Goal: Transaction & Acquisition: Book appointment/travel/reservation

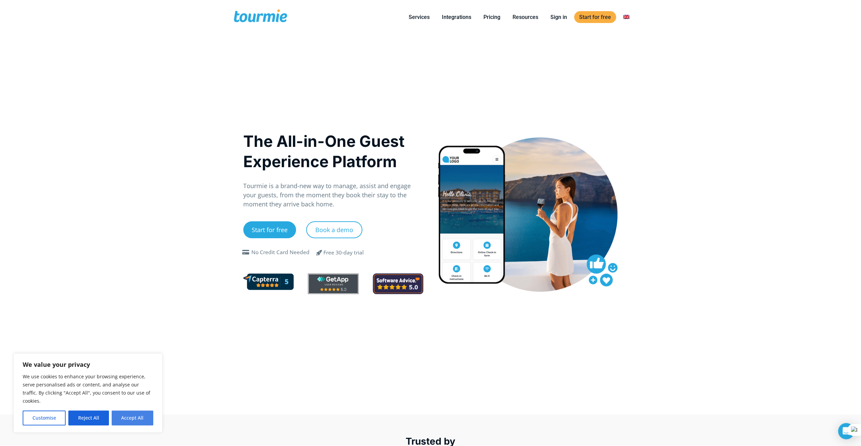
click at [137, 421] on button "Accept All" at bounding box center [133, 417] width 42 height 15
checkbox input "true"
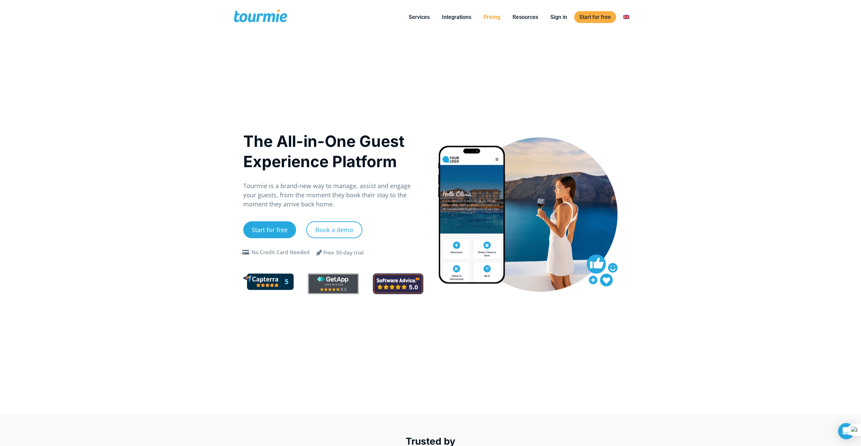
click at [496, 18] on link "Pricing" at bounding box center [491, 17] width 27 height 8
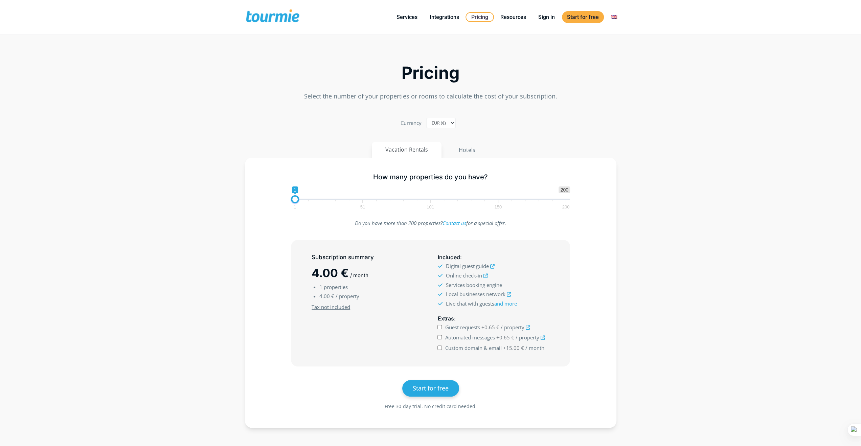
click at [418, 147] on button "Vacation Rentals" at bounding box center [407, 150] width 70 height 16
type input "10"
drag, startPoint x: 296, startPoint y: 198, endPoint x: 309, endPoint y: 201, distance: 12.7
click at [309, 201] on span at bounding box center [307, 199] width 8 height 8
click at [544, 338] on icon at bounding box center [543, 338] width 4 height 4
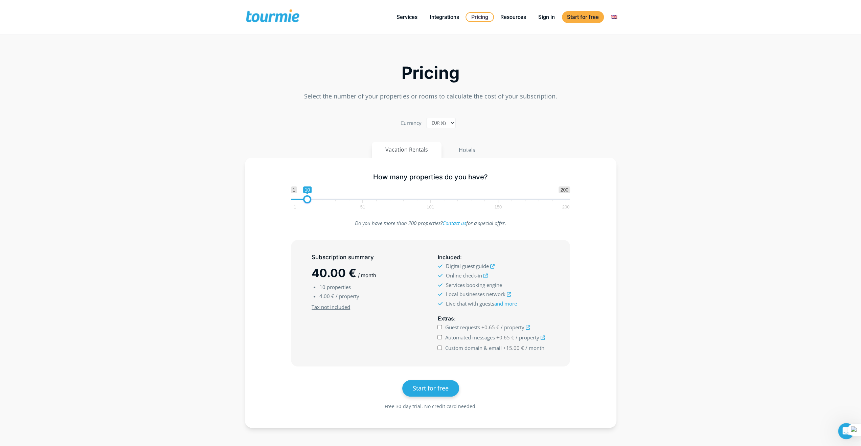
click at [528, 325] on icon at bounding box center [528, 327] width 4 height 4
click at [439, 327] on input "Guest requests +0.65 € / property" at bounding box center [439, 327] width 4 height 4
checkbox input "true"
click at [440, 335] on input "Automated messages +0.65 € / property" at bounding box center [439, 337] width 4 height 4
checkbox input "true"
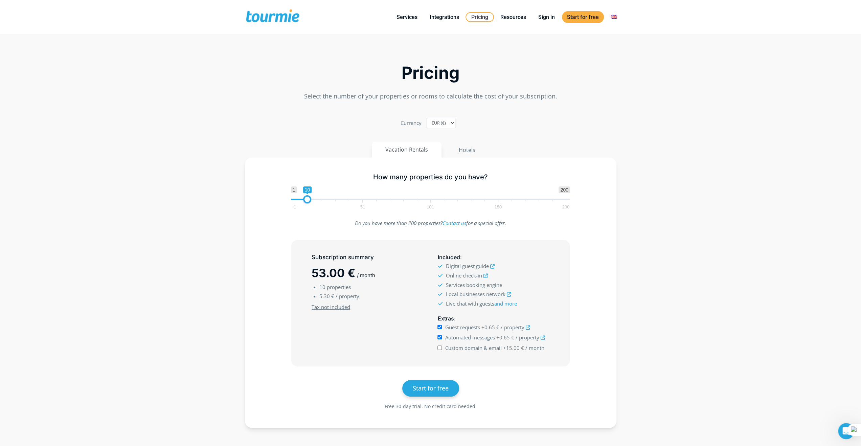
click at [440, 345] on input "Custom domain & email +15.00 € / month" at bounding box center [439, 347] width 4 height 4
checkbox input "true"
drag, startPoint x: 308, startPoint y: 198, endPoint x: 328, endPoint y: 200, distance: 20.4
click at [328, 200] on span at bounding box center [328, 199] width 8 height 8
drag, startPoint x: 328, startPoint y: 200, endPoint x: 322, endPoint y: 200, distance: 6.4
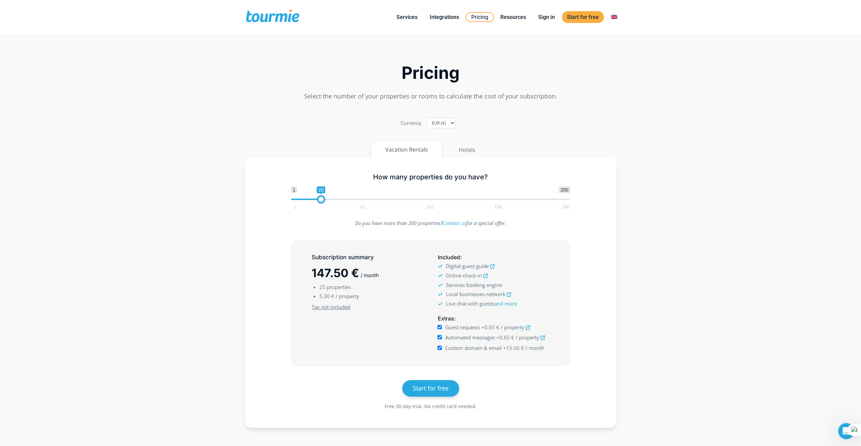
click at [322, 200] on span at bounding box center [321, 199] width 8 height 8
type input "10"
drag, startPoint x: 322, startPoint y: 200, endPoint x: 308, endPoint y: 201, distance: 13.9
click at [308, 201] on span at bounding box center [307, 199] width 8 height 8
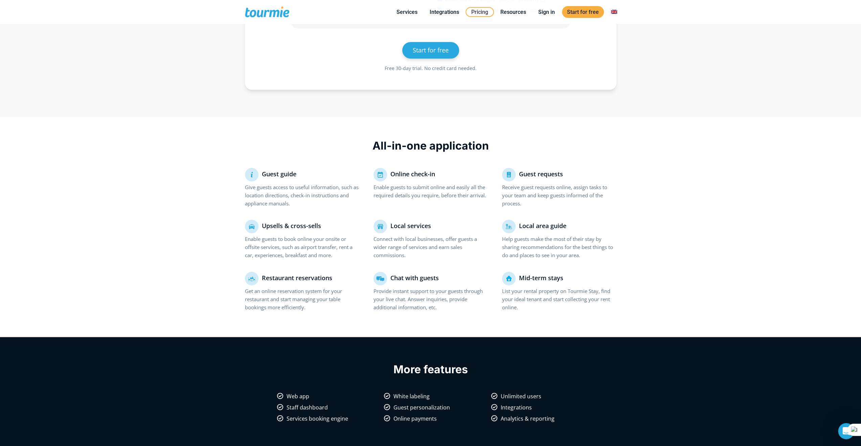
scroll to position [304, 0]
drag, startPoint x: 567, startPoint y: 290, endPoint x: 599, endPoint y: 289, distance: 31.5
click at [599, 289] on p "List your rental property on Tourmie Stay, find your ideal tenant and start col…" at bounding box center [559, 298] width 114 height 24
click at [571, 299] on icon at bounding box center [571, 299] width 5 height 5
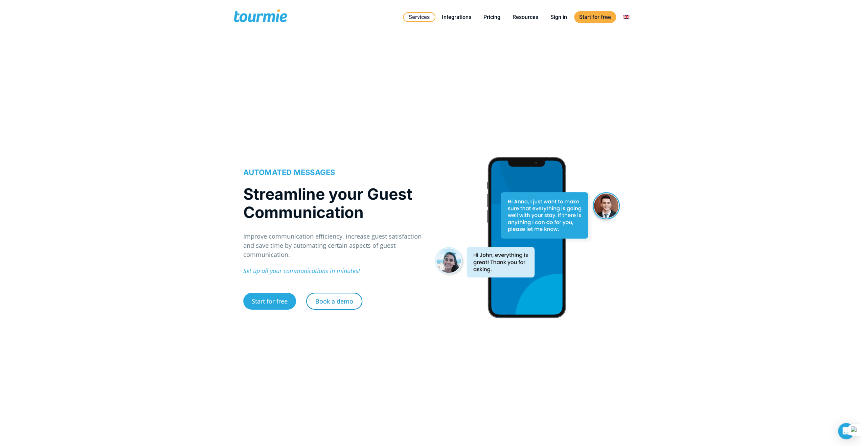
click at [347, 296] on link "Book a demo" at bounding box center [334, 301] width 56 height 17
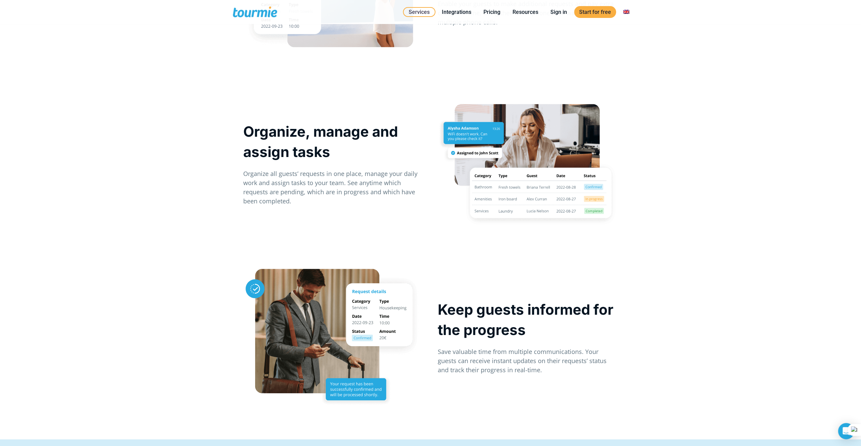
scroll to position [810, 0]
